Goal: Information Seeking & Learning: Learn about a topic

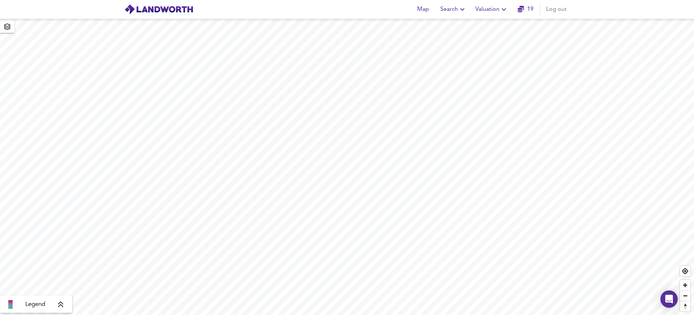
click at [307, 12] on div "Map Search Valuation 19 Log out" at bounding box center [347, 9] width 463 height 18
click at [441, 11] on span "Search" at bounding box center [453, 9] width 26 height 10
click at [432, 23] on div at bounding box center [429, 26] width 10 height 6
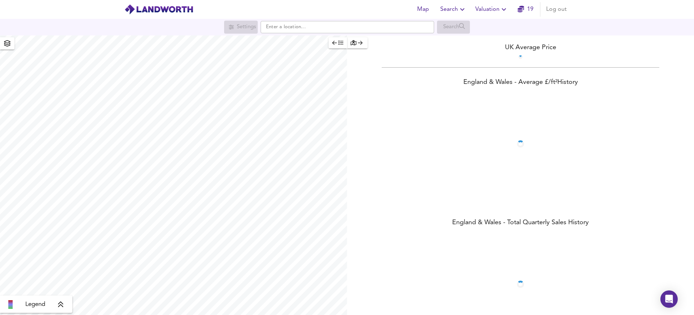
click at [452, 7] on span "Search" at bounding box center [453, 9] width 26 height 10
click at [450, 41] on li "Search History" at bounding box center [454, 39] width 72 height 13
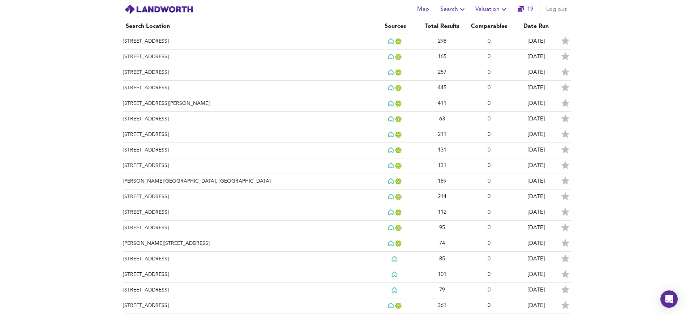
click at [445, 10] on span "Search" at bounding box center [453, 9] width 26 height 10
click at [445, 21] on li "New Search" at bounding box center [454, 26] width 72 height 13
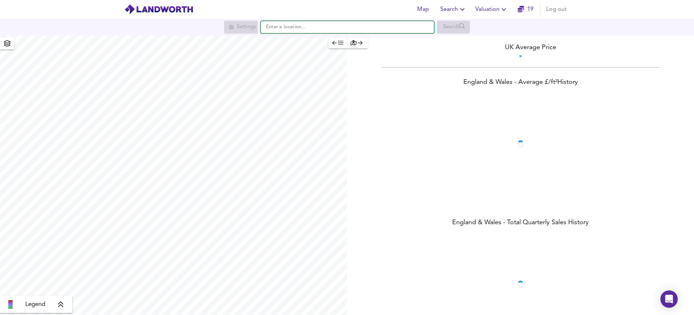
click at [289, 28] on input "text" at bounding box center [348, 27] width 174 height 12
paste input "Childebert Road, Balham, London, SW17"
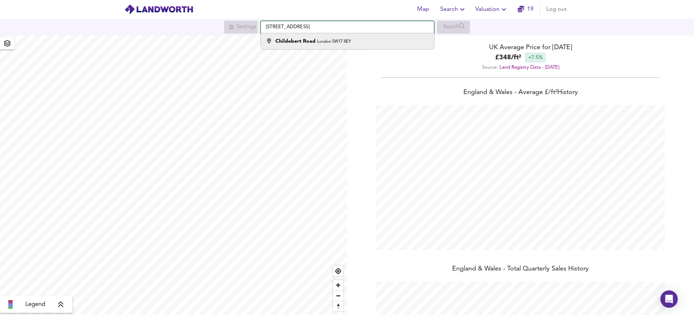
scroll to position [315, 694]
click at [338, 42] on small "London SW17 8EY" at bounding box center [334, 41] width 34 height 4
type input "Childebert Road, London SW17 8EY"
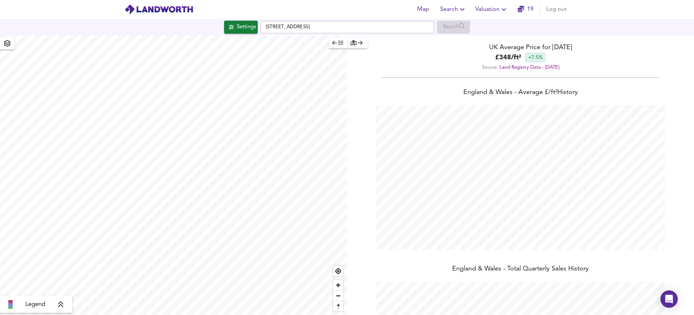
checkbox input "false"
checkbox input "true"
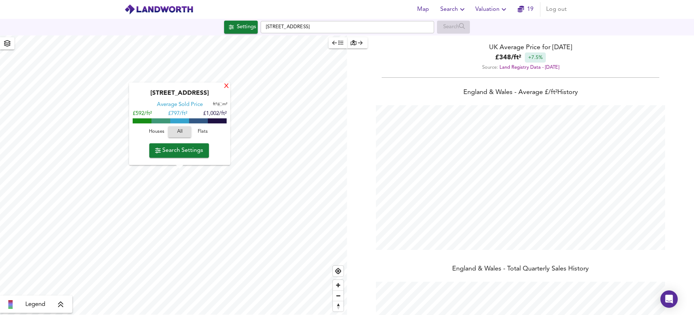
click at [225, 88] on div "X" at bounding box center [226, 86] width 6 height 7
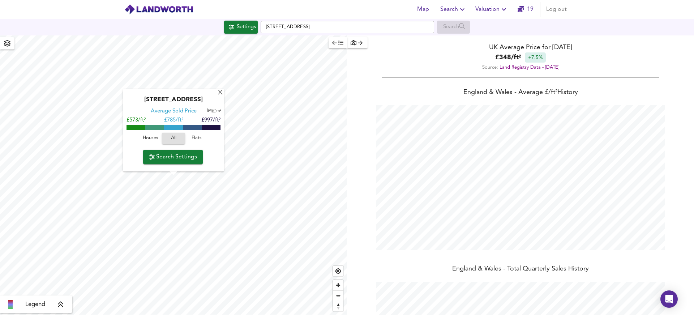
click at [217, 93] on div "Childebert Road, SW17 8EY Average Sold Price ft² m² £573/ft² £ 785/ft² £997/ft²…" at bounding box center [173, 130] width 101 height 82
click at [182, 155] on span "Search Settings" at bounding box center [173, 157] width 48 height 10
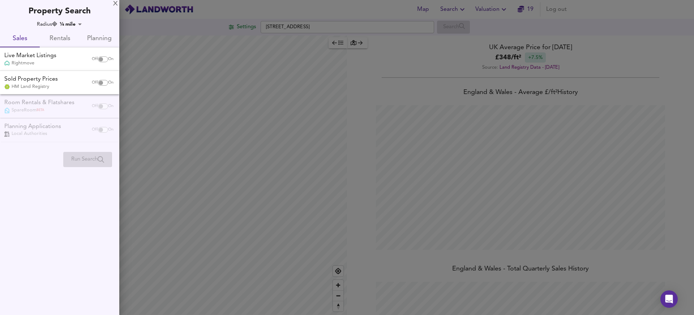
click at [106, 57] on input "checkbox" at bounding box center [100, 59] width 17 height 6
checkbox input "true"
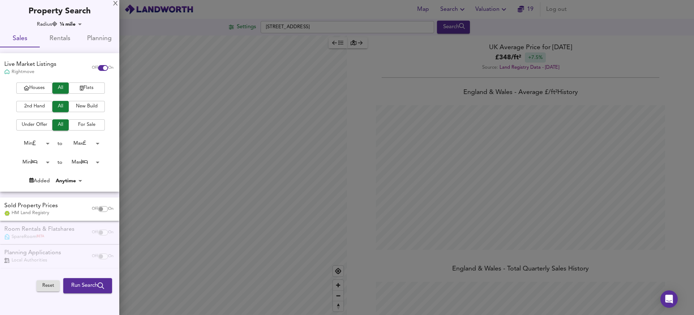
click at [100, 206] on input "checkbox" at bounding box center [100, 209] width 17 height 6
checkbox input "true"
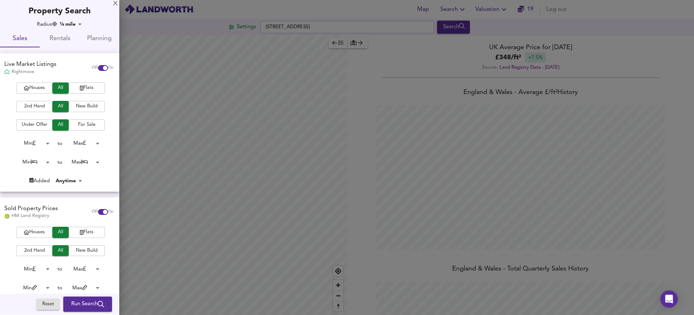
click at [38, 86] on span "Houses" at bounding box center [34, 88] width 29 height 8
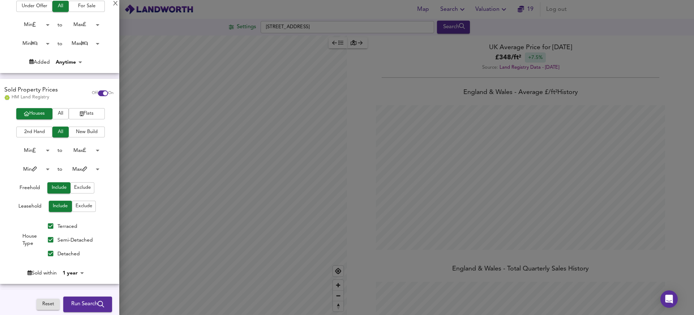
scroll to position [124, 0]
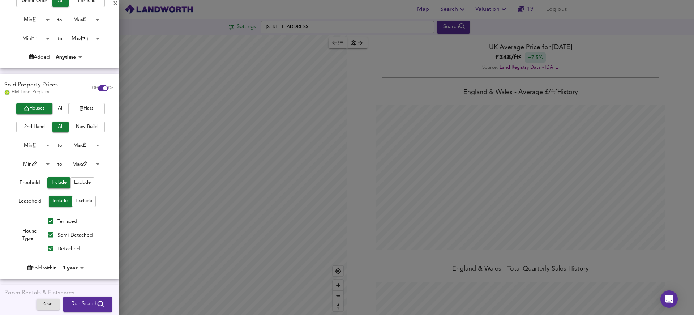
click at [69, 259] on div "Houses All Flats 2nd Hand All New Build Min 0 to Max 200000000 Min 0 to Max 100…" at bounding box center [59, 191] width 119 height 176
click at [69, 269] on div "Houses All Flats 2nd Hand All New Build Min 0 to Max 200000000 Min 0 to Max 100…" at bounding box center [59, 191] width 119 height 176
click at [70, 267] on body "Map Search Valuation 19 Log out Settings Childebert Road, SW17 8EY Search Legen…" at bounding box center [347, 157] width 694 height 315
click at [76, 228] on li "4 years" at bounding box center [76, 231] width 33 height 12
type input "48"
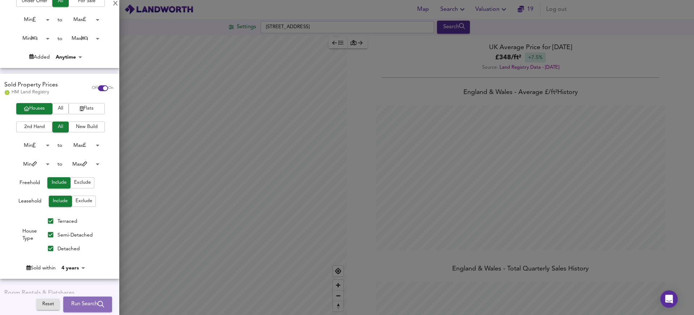
drag, startPoint x: 81, startPoint y: 307, endPoint x: 131, endPoint y: 257, distance: 71.1
click at [81, 307] on span "Run Search" at bounding box center [87, 304] width 33 height 9
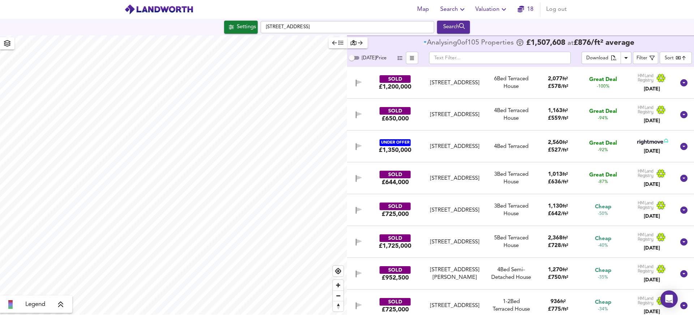
click at [679, 58] on body "Map Search Valuation 18 Log out Settings Childebert Road, SW17 8EY Search Legen…" at bounding box center [347, 157] width 694 height 315
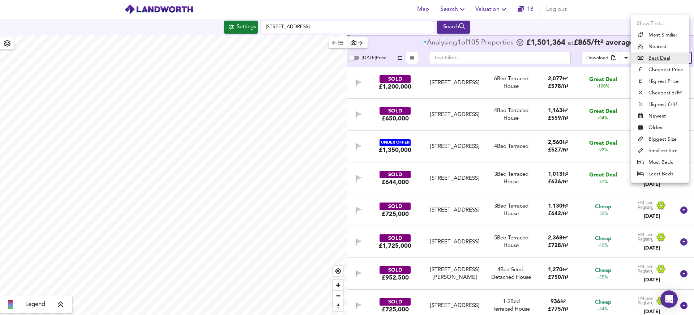
click at [659, 78] on li "Highest Price" at bounding box center [660, 82] width 58 height 12
type input "expensive"
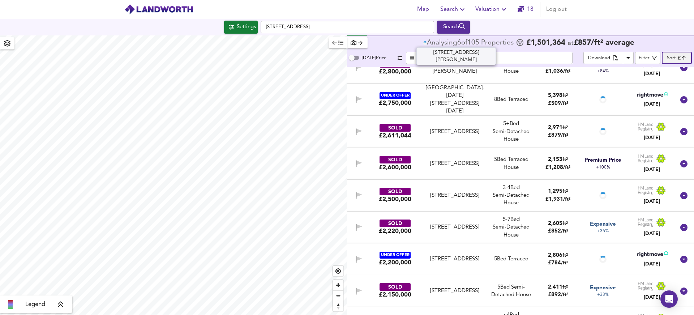
scroll to position [82, 0]
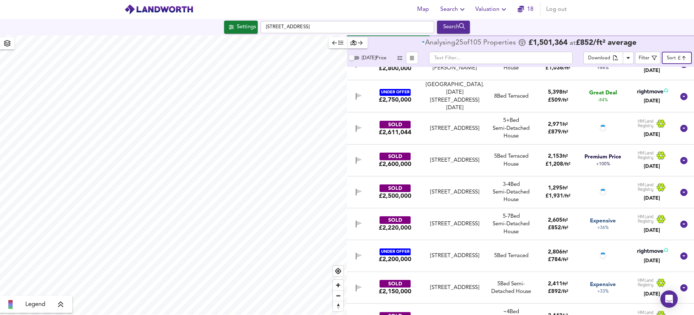
click at [461, 194] on div "54 Cheriton Square, SW17 8AE" at bounding box center [455, 192] width 60 height 8
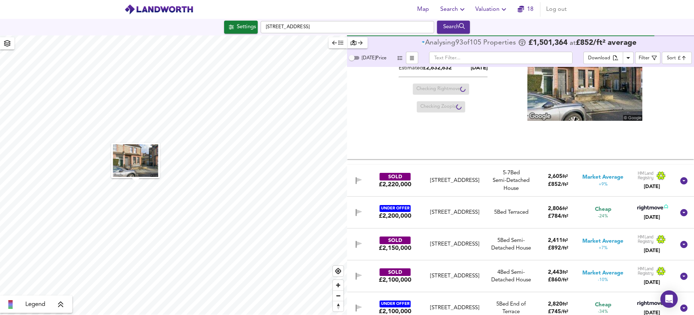
scroll to position [361, 0]
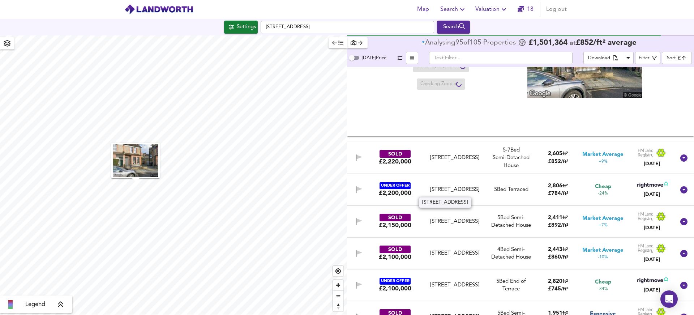
click at [466, 186] on div "Brandreth Road, SW17 8ER" at bounding box center [455, 190] width 60 height 8
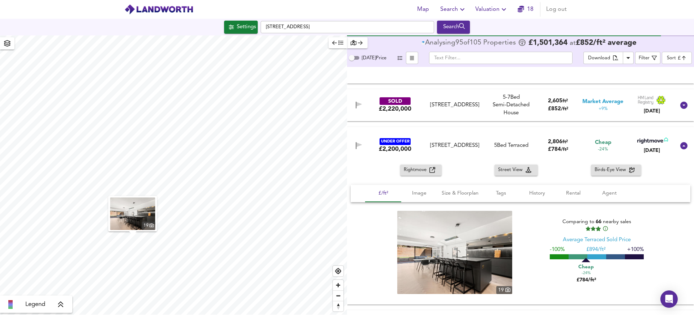
scroll to position [448, 0]
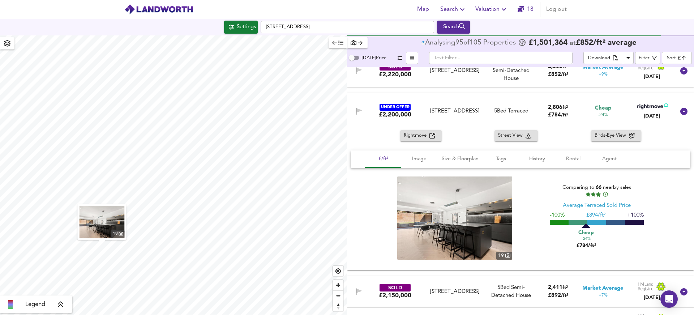
click at [453, 214] on img at bounding box center [454, 217] width 115 height 83
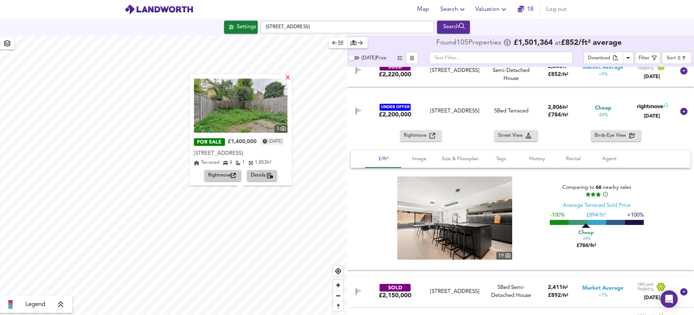
click at [291, 75] on div "X" at bounding box center [288, 78] width 6 height 7
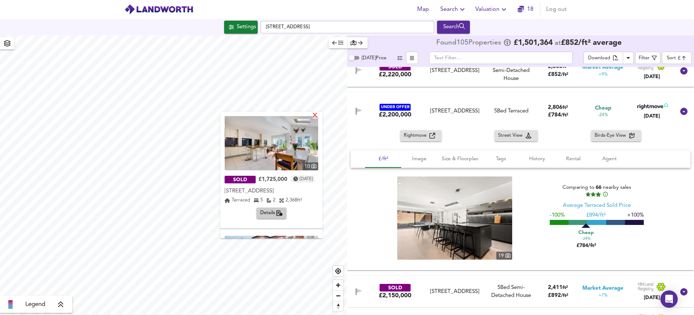
scroll to position [0, 0]
click at [319, 114] on div "X" at bounding box center [315, 115] width 6 height 7
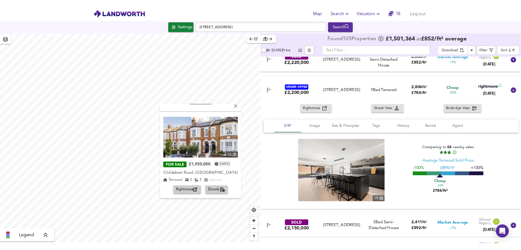
scroll to position [106, 0]
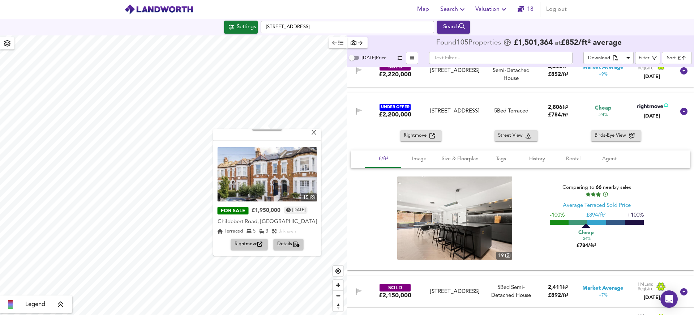
click at [269, 166] on img at bounding box center [267, 174] width 99 height 54
click at [436, 230] on img at bounding box center [454, 217] width 115 height 83
click at [317, 132] on div "X" at bounding box center [314, 133] width 6 height 7
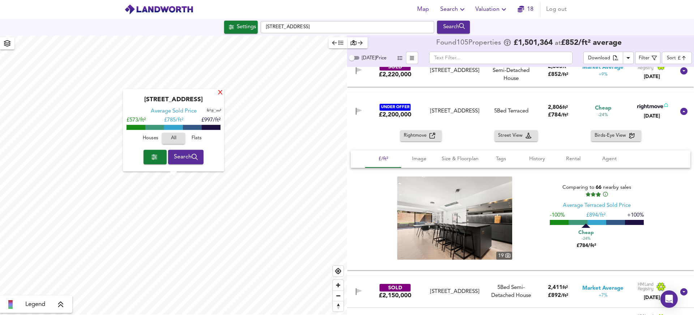
click at [218, 95] on div "X" at bounding box center [220, 93] width 6 height 7
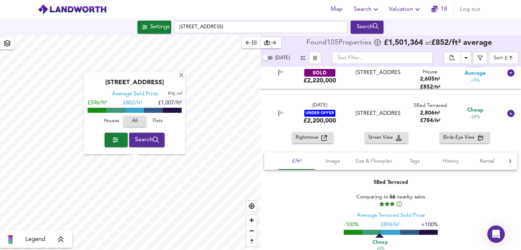
click at [271, 43] on icon "button" at bounding box center [273, 42] width 5 height 5
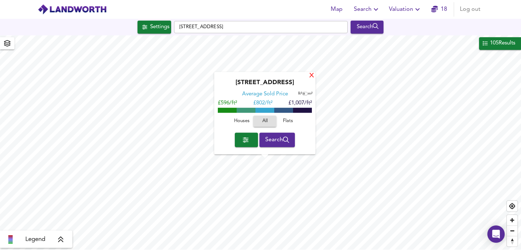
click at [312, 76] on div "X" at bounding box center [311, 76] width 6 height 7
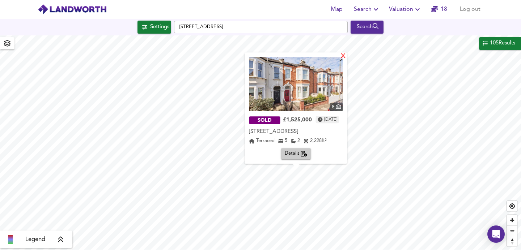
click at [346, 58] on div "X" at bounding box center [343, 56] width 6 height 7
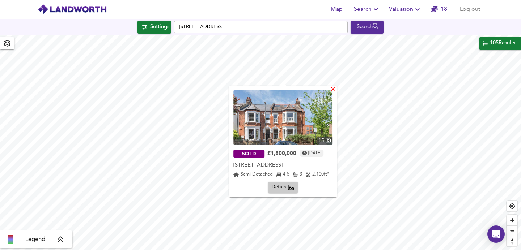
click at [336, 89] on div "X" at bounding box center [333, 90] width 6 height 7
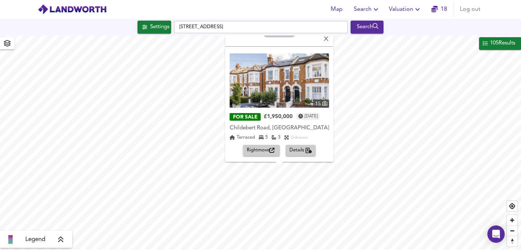
click at [269, 93] on img at bounding box center [279, 81] width 99 height 54
click at [329, 40] on div "X" at bounding box center [326, 39] width 6 height 7
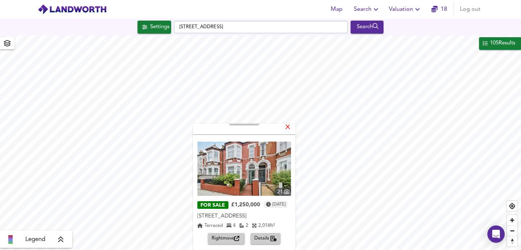
click at [291, 127] on div "X" at bounding box center [288, 127] width 6 height 7
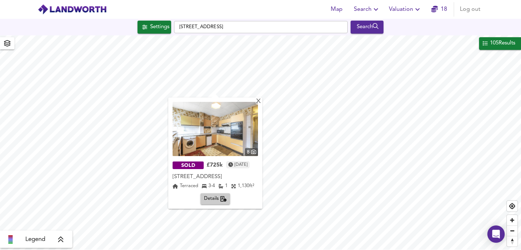
scroll to position [0, 0]
click at [232, 142] on img at bounding box center [214, 129] width 85 height 54
click at [261, 103] on div "X" at bounding box center [258, 101] width 6 height 7
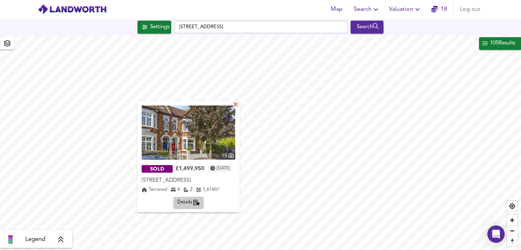
click at [239, 103] on div "X" at bounding box center [236, 105] width 6 height 7
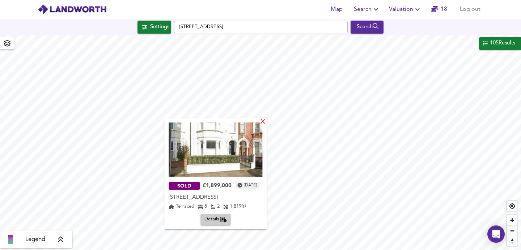
click at [266, 123] on div "X" at bounding box center [263, 122] width 6 height 7
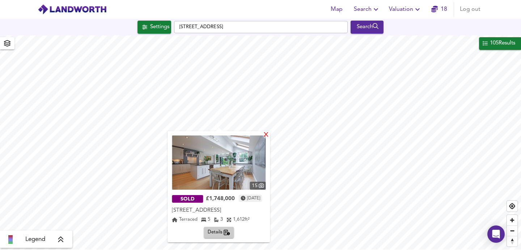
click at [269, 136] on div "X" at bounding box center [266, 135] width 6 height 7
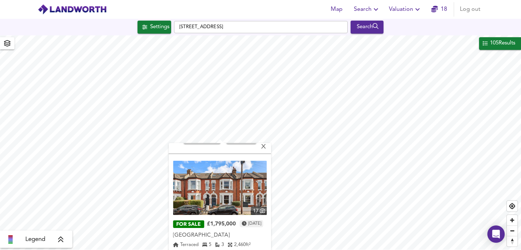
scroll to position [106, 0]
click at [223, 182] on img at bounding box center [220, 188] width 94 height 54
click at [267, 146] on div "X" at bounding box center [264, 147] width 6 height 7
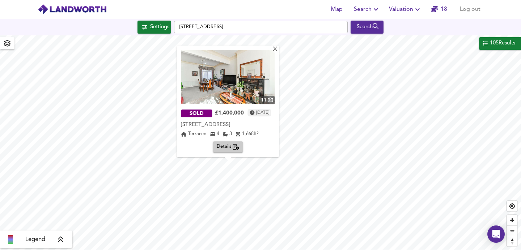
scroll to position [0, 0]
click at [278, 49] on div "X" at bounding box center [275, 49] width 6 height 7
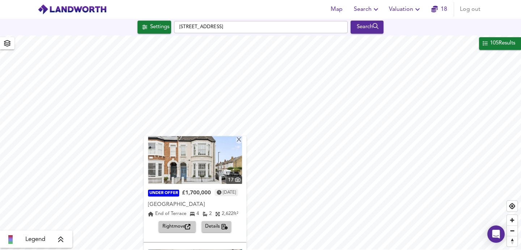
scroll to position [9, 0]
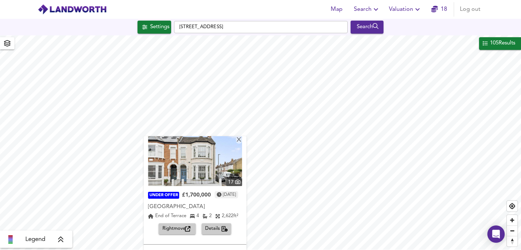
click at [224, 160] on img at bounding box center [195, 159] width 94 height 54
click at [242, 141] on div "X" at bounding box center [239, 140] width 6 height 7
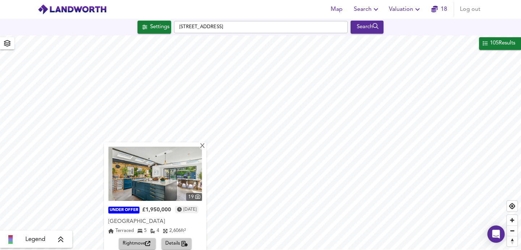
scroll to position [0, 0]
click at [188, 171] on img at bounding box center [155, 174] width 94 height 54
click at [206, 147] on div "X" at bounding box center [203, 146] width 6 height 7
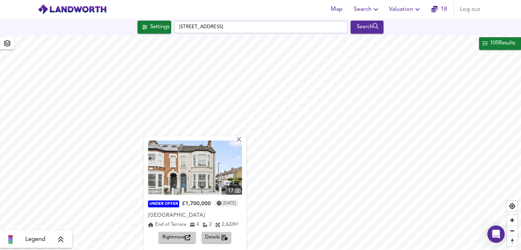
scroll to position [4, 0]
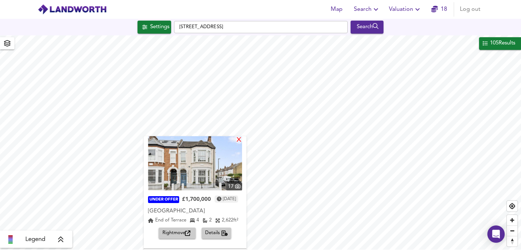
click at [242, 141] on div "X" at bounding box center [239, 140] width 6 height 7
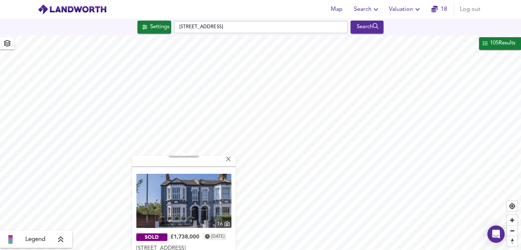
scroll to position [0, 0]
click at [231, 159] on div "X" at bounding box center [228, 160] width 6 height 7
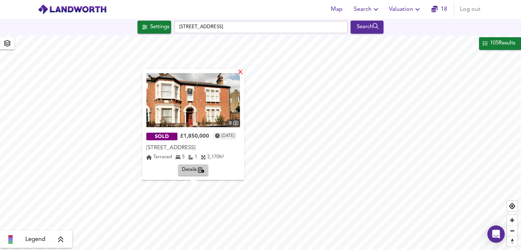
click at [244, 72] on div "X" at bounding box center [241, 72] width 6 height 7
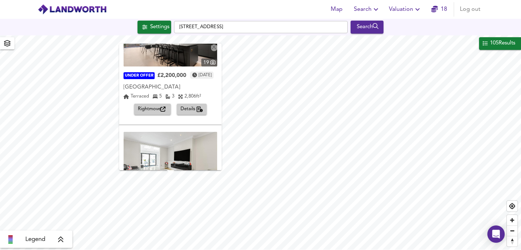
scroll to position [14, 0]
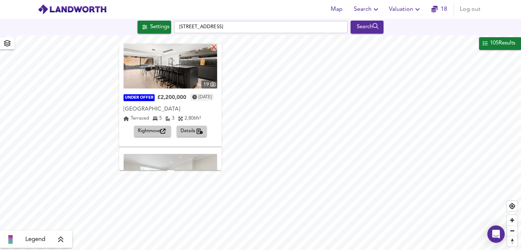
click at [217, 47] on div "X" at bounding box center [214, 47] width 6 height 7
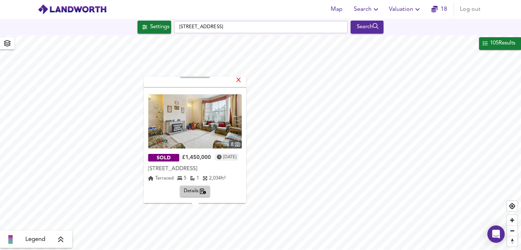
scroll to position [106, 0]
click at [242, 80] on div "X" at bounding box center [239, 80] width 6 height 7
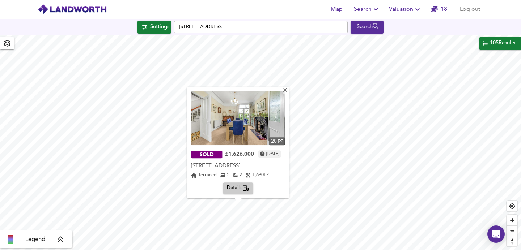
scroll to position [0, 0]
click at [288, 92] on div "X" at bounding box center [285, 90] width 6 height 7
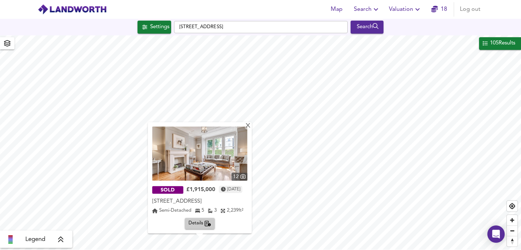
click at [227, 151] on img at bounding box center [199, 154] width 95 height 54
click at [251, 128] on div "X" at bounding box center [247, 126] width 6 height 7
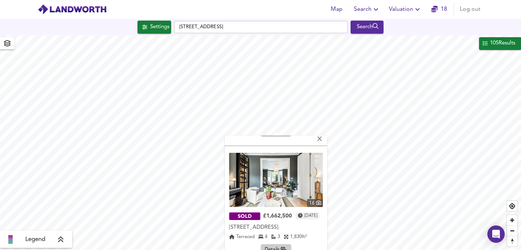
scroll to position [106, 0]
click at [275, 188] on img at bounding box center [276, 181] width 94 height 54
